Goal: Find specific page/section: Find specific page/section

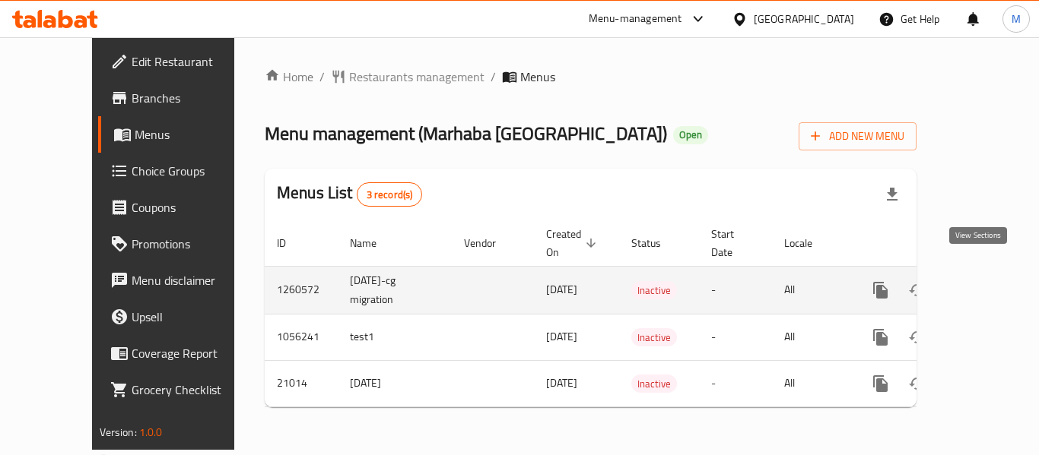
click at [983, 284] on icon "enhanced table" at bounding box center [990, 291] width 14 height 14
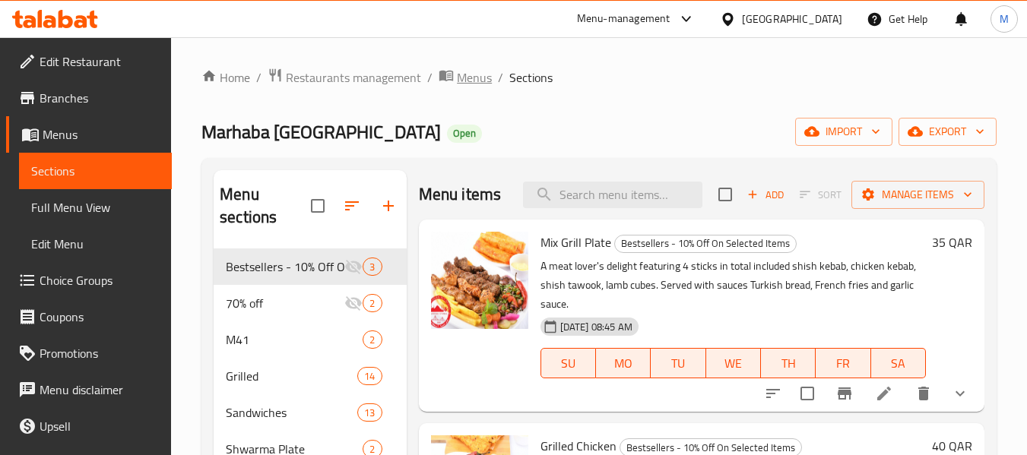
click at [463, 80] on span "Menus" at bounding box center [474, 77] width 35 height 18
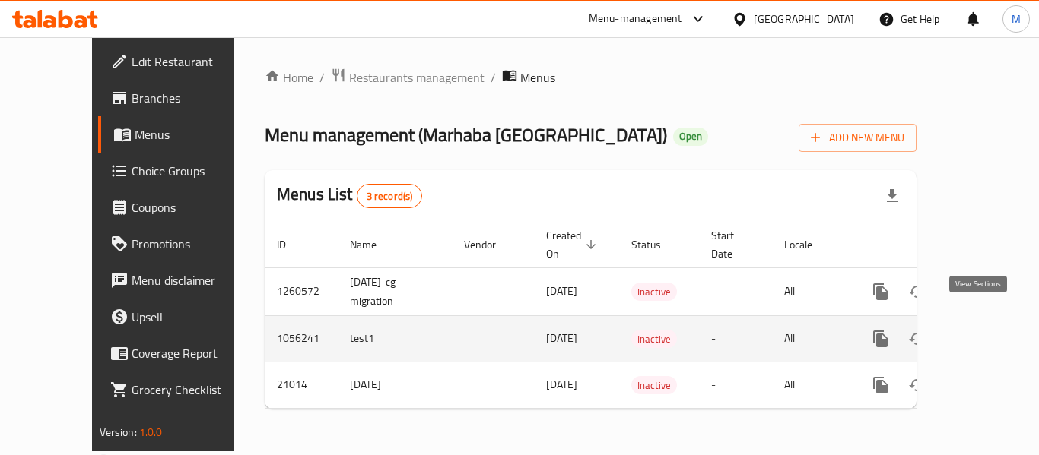
click at [983, 332] on icon "enhanced table" at bounding box center [990, 339] width 14 height 14
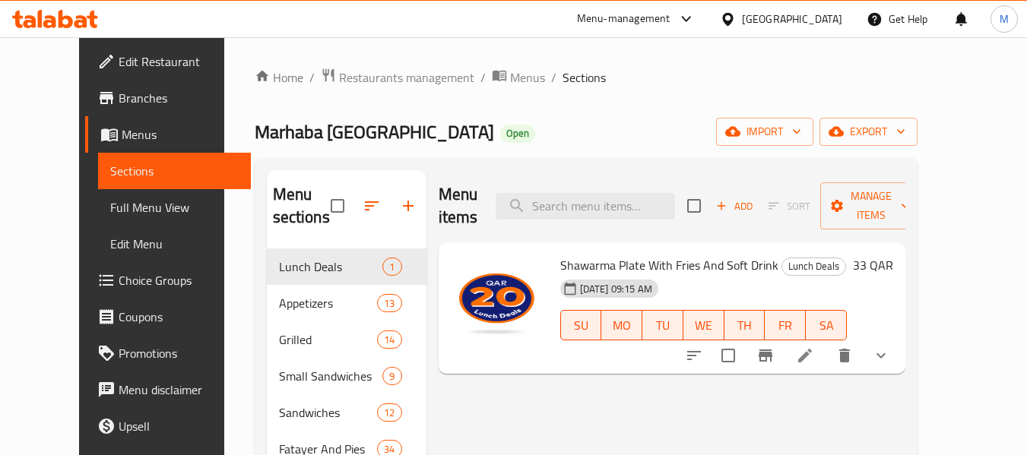
drag, startPoint x: 463, startPoint y: 82, endPoint x: 495, endPoint y: 88, distance: 32.5
click at [510, 82] on span "Menus" at bounding box center [527, 77] width 35 height 18
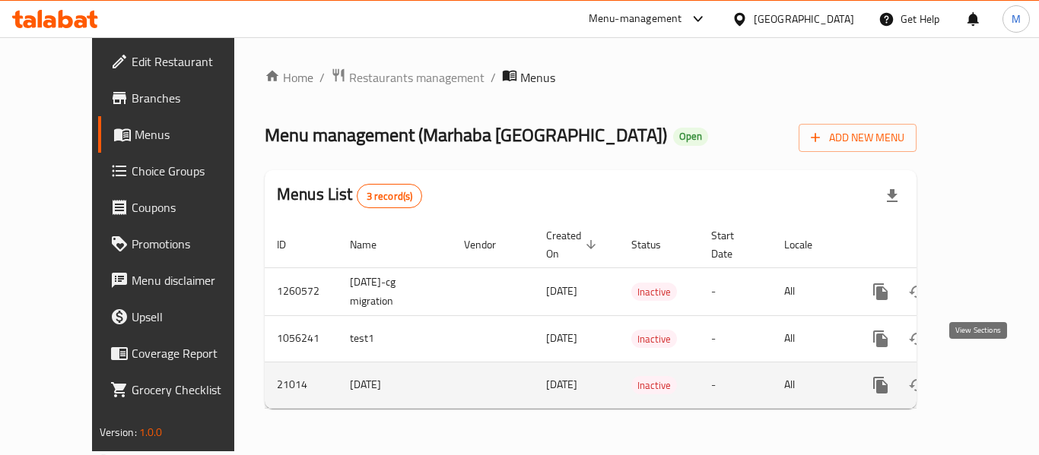
click at [983, 379] on icon "enhanced table" at bounding box center [990, 386] width 14 height 14
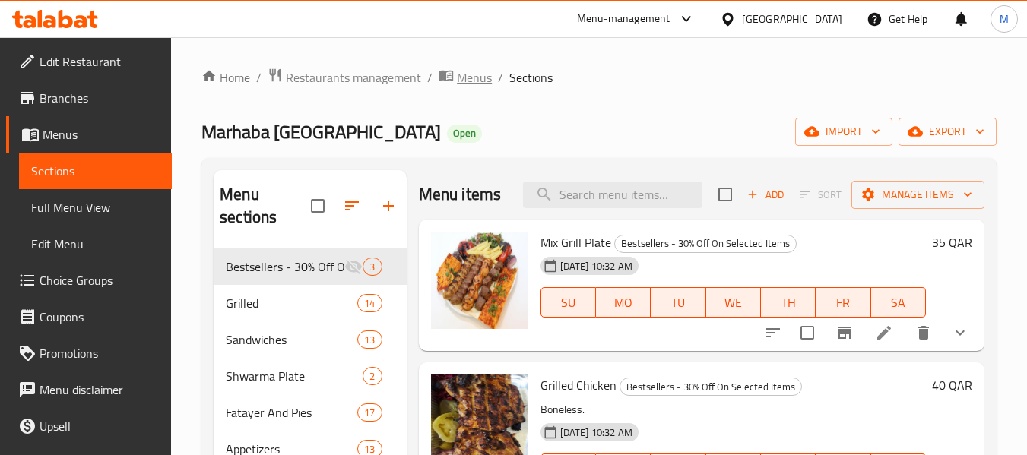
click at [457, 84] on span "Menus" at bounding box center [474, 77] width 35 height 18
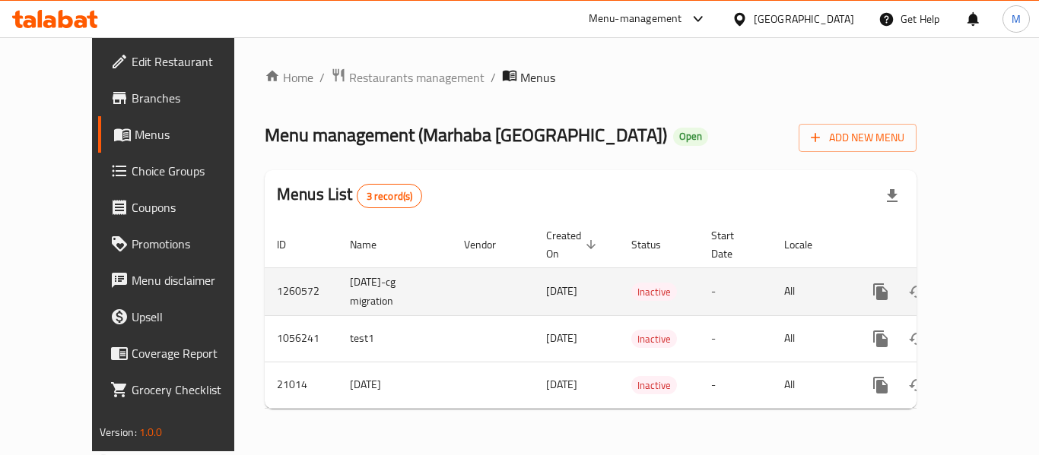
click at [988, 274] on link "enhanced table" at bounding box center [990, 292] width 36 height 36
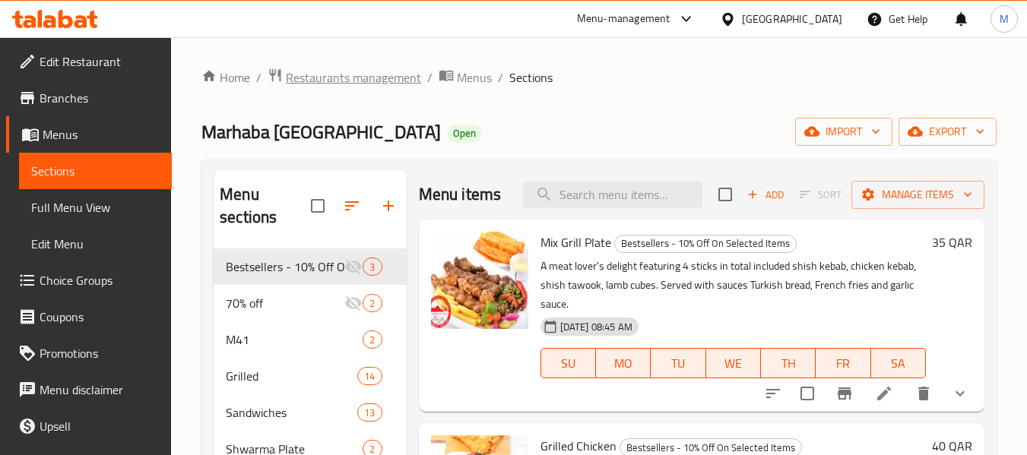
click at [328, 72] on span "Restaurants management" at bounding box center [353, 77] width 135 height 18
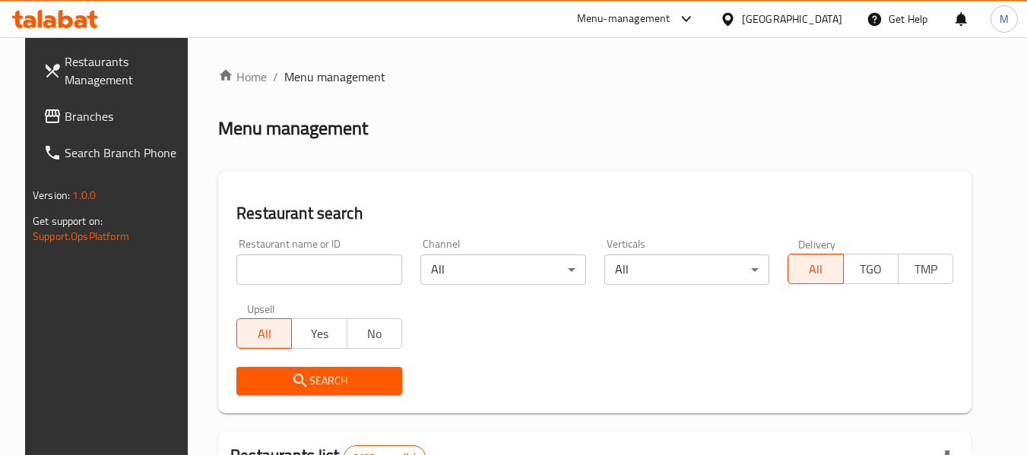
click at [290, 274] on input "search" at bounding box center [319, 270] width 166 height 30
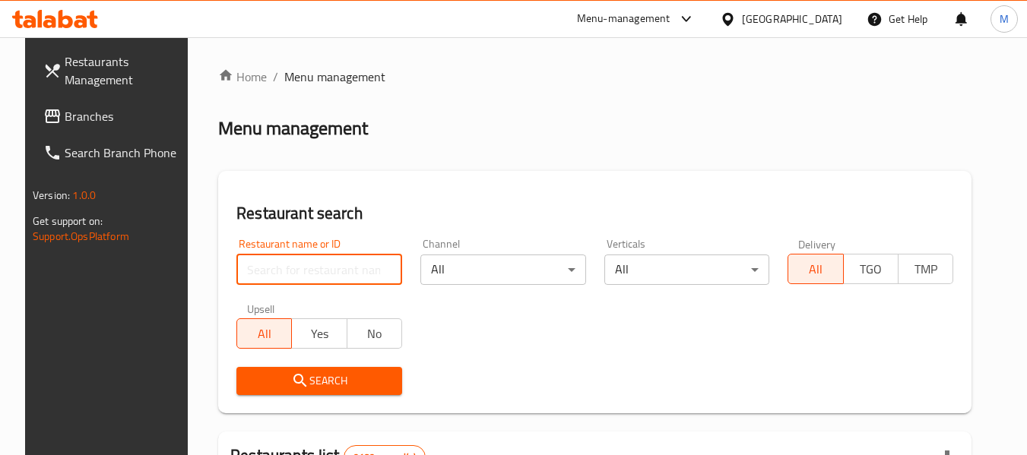
paste input "778898"
type input "778898"
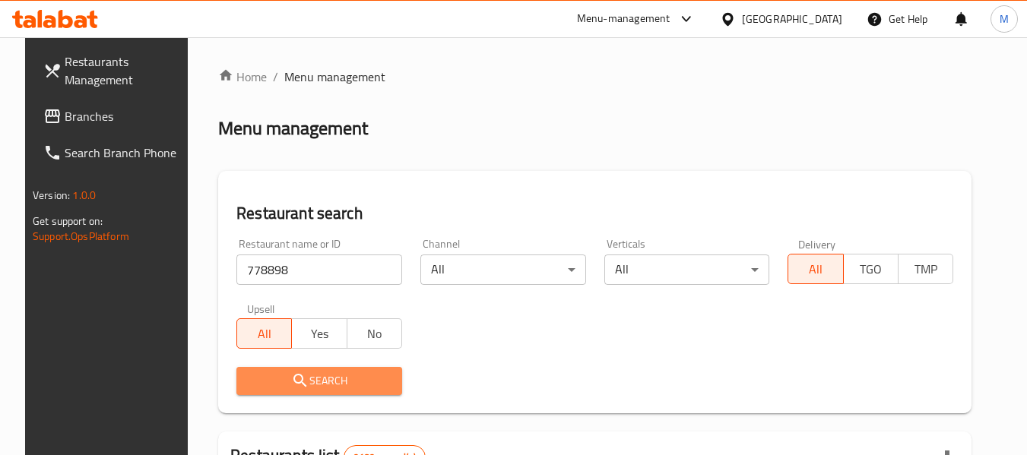
click at [252, 370] on button "Search" at bounding box center [319, 381] width 166 height 28
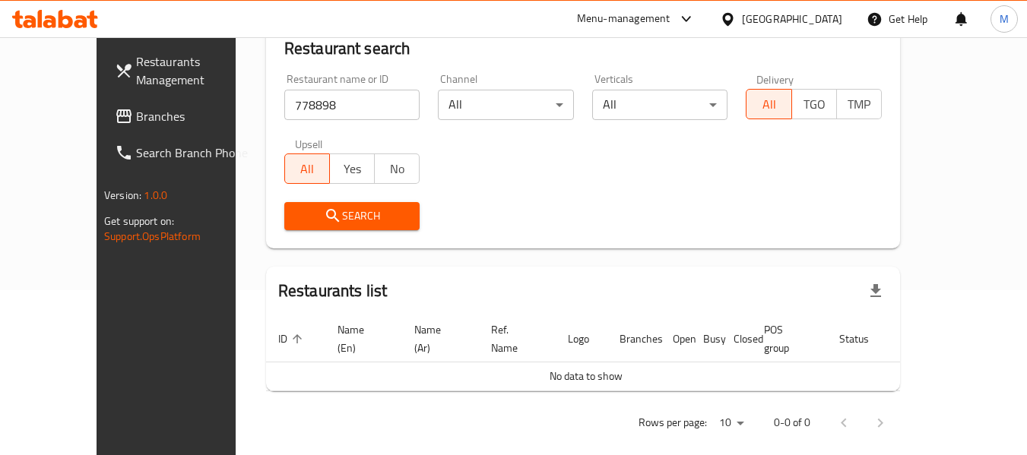
scroll to position [166, 0]
click at [742, 27] on div at bounding box center [731, 19] width 22 height 17
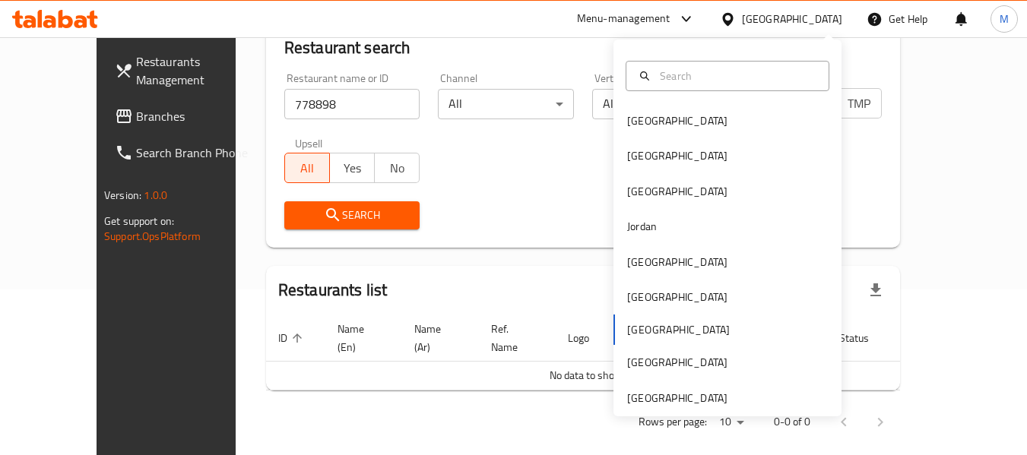
click at [136, 116] on span "Branches" at bounding box center [196, 116] width 120 height 18
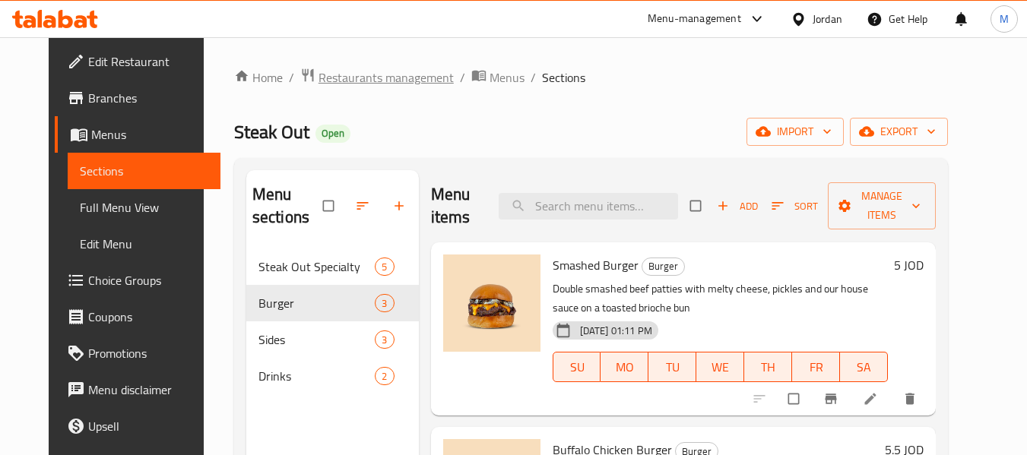
click at [334, 80] on span "Restaurants management" at bounding box center [386, 77] width 135 height 18
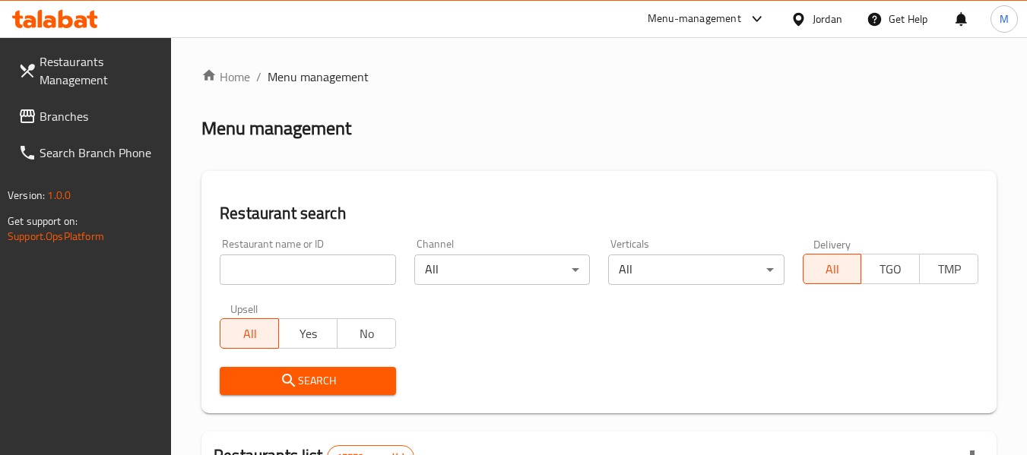
click at [803, 22] on icon at bounding box center [799, 19] width 16 height 16
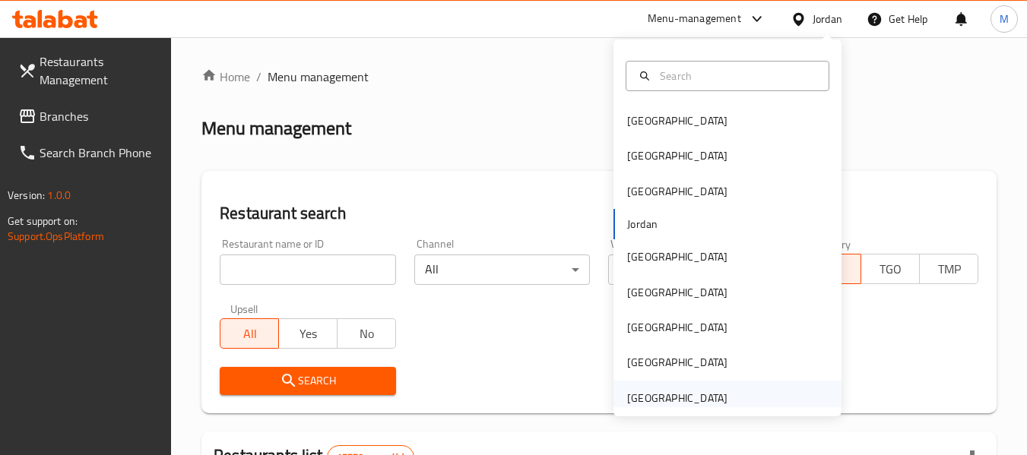
click at [681, 405] on div "[GEOGRAPHIC_DATA]" at bounding box center [677, 398] width 100 height 17
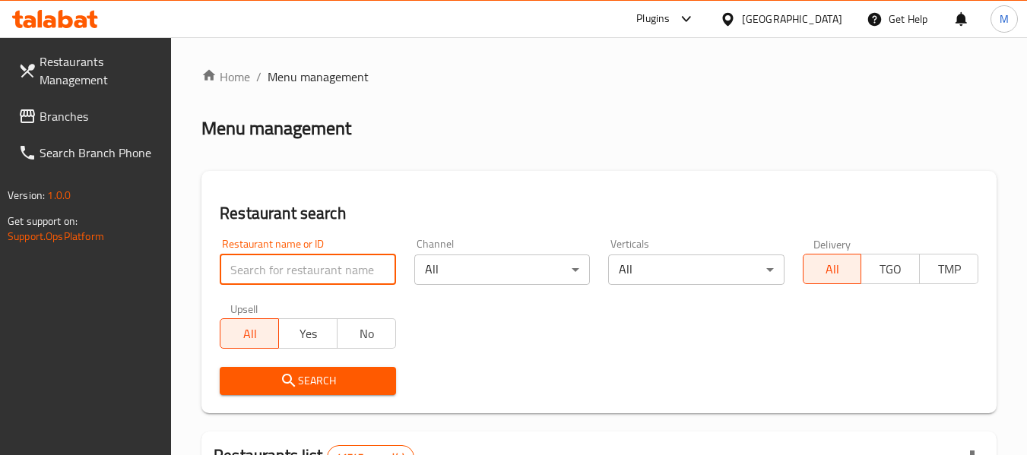
click at [297, 280] on input "search" at bounding box center [308, 270] width 176 height 30
paste input "778898"
type input "778898"
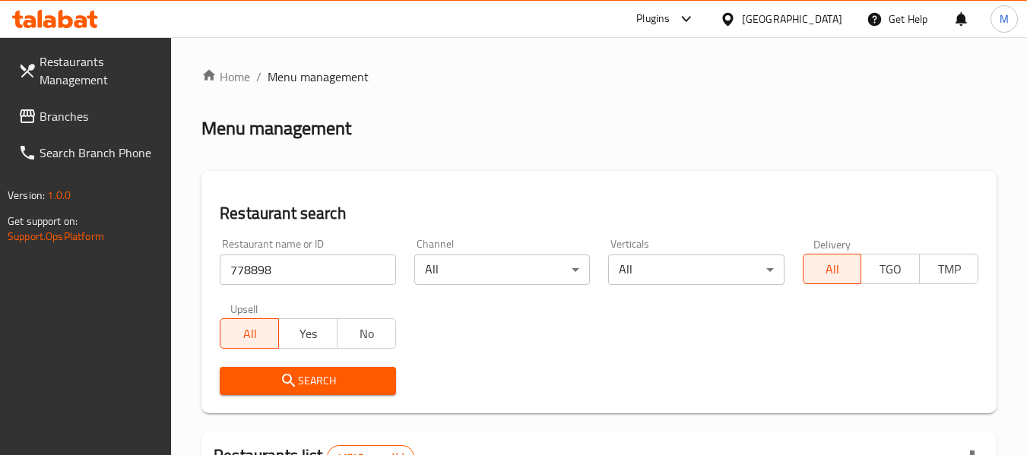
click at [289, 387] on icon "submit" at bounding box center [289, 381] width 18 height 18
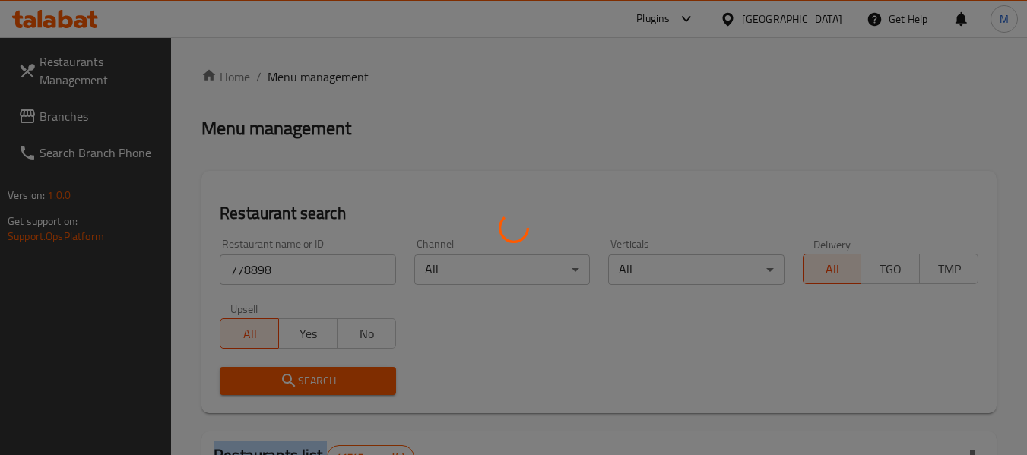
drag, startPoint x: 289, startPoint y: 387, endPoint x: 410, endPoint y: 328, distance: 134.3
click at [290, 388] on div at bounding box center [513, 227] width 1027 height 455
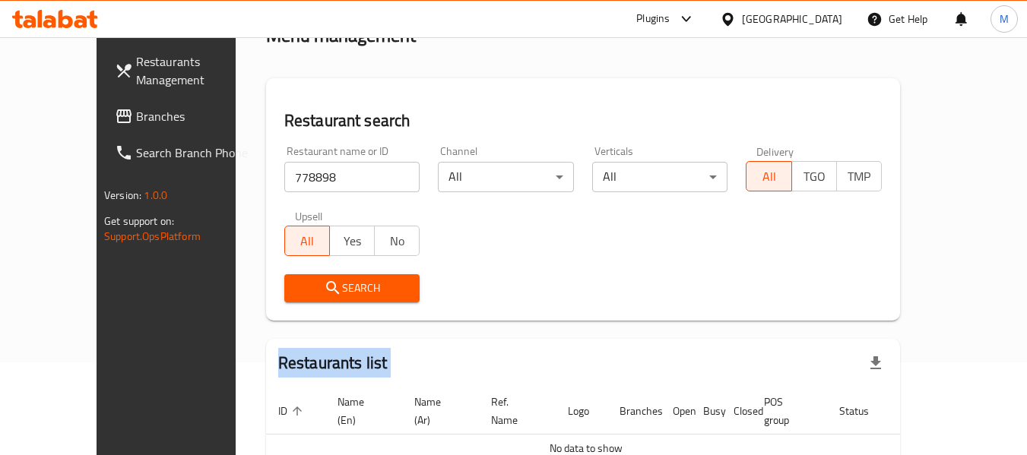
scroll to position [166, 0]
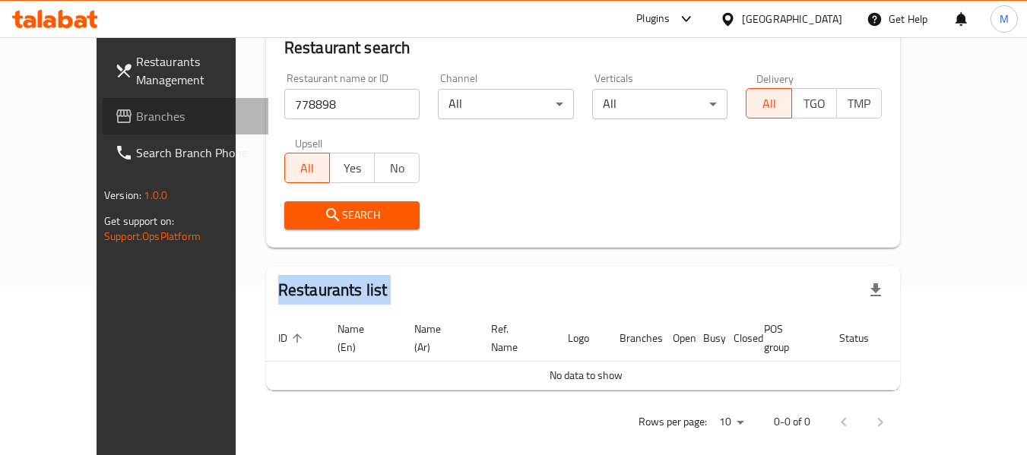
click at [136, 115] on span "Branches" at bounding box center [196, 116] width 120 height 18
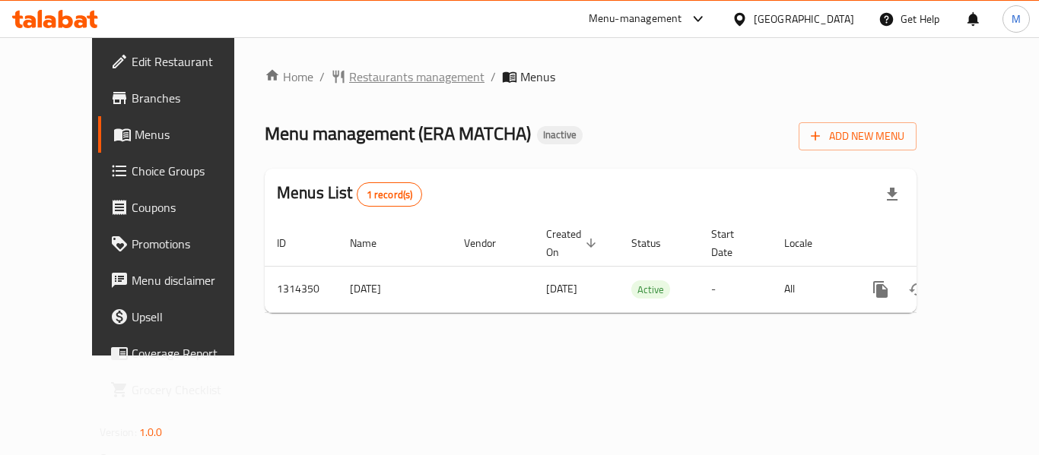
drag, startPoint x: 362, startPoint y: 88, endPoint x: 351, endPoint y: 84, distance: 11.3
click at [362, 88] on div "Home / Restaurants management / Menus Menu management ( ERA MATCHA ) Inactive A…" at bounding box center [591, 197] width 652 height 258
